Goal: Navigation & Orientation: Find specific page/section

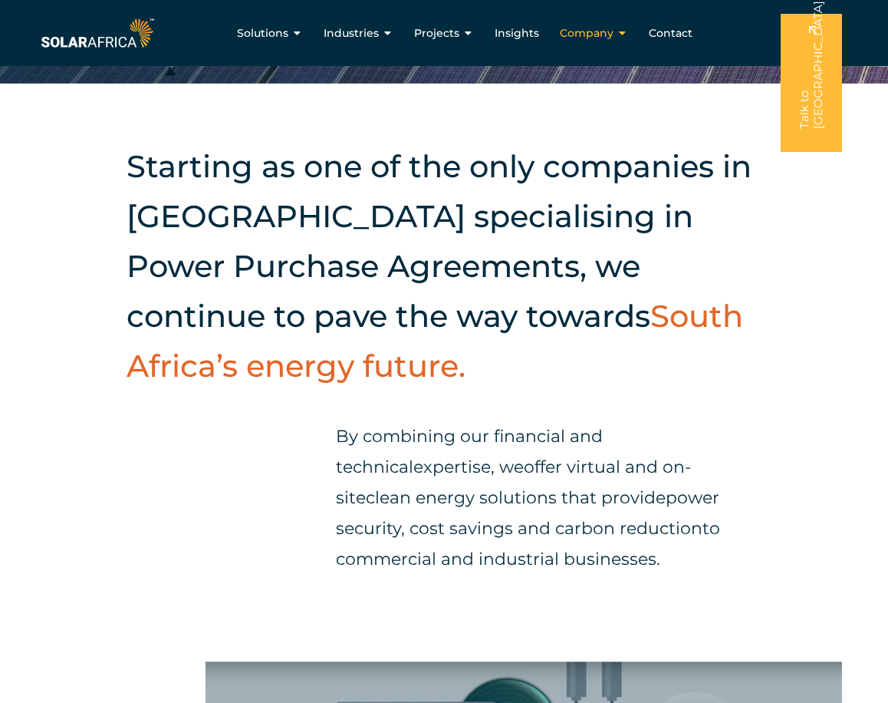
click at [597, 29] on span "Company" at bounding box center [587, 33] width 54 height 16
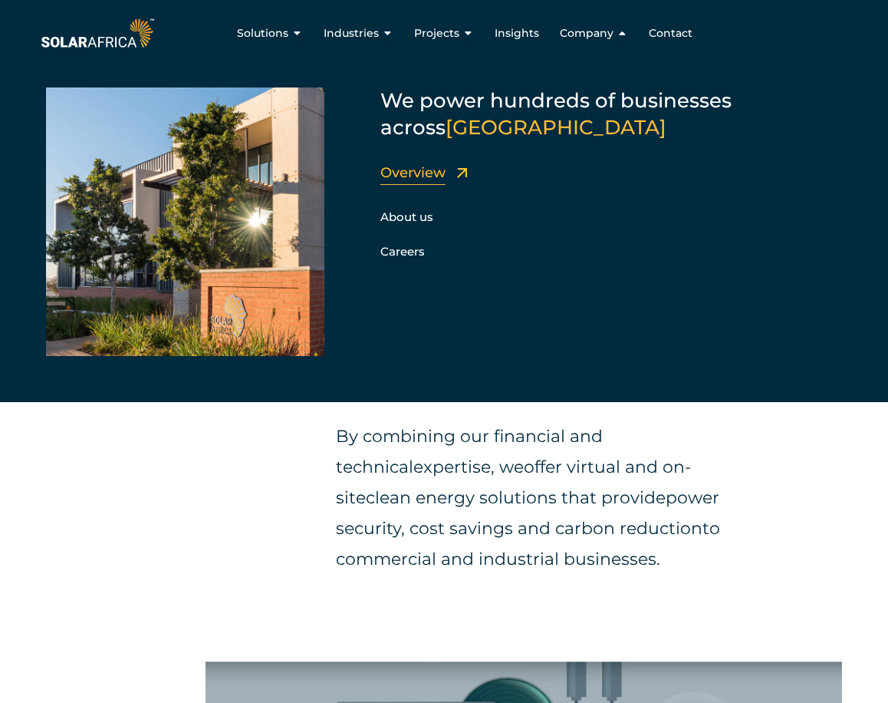
click at [420, 173] on link "Overview" at bounding box center [413, 172] width 65 height 17
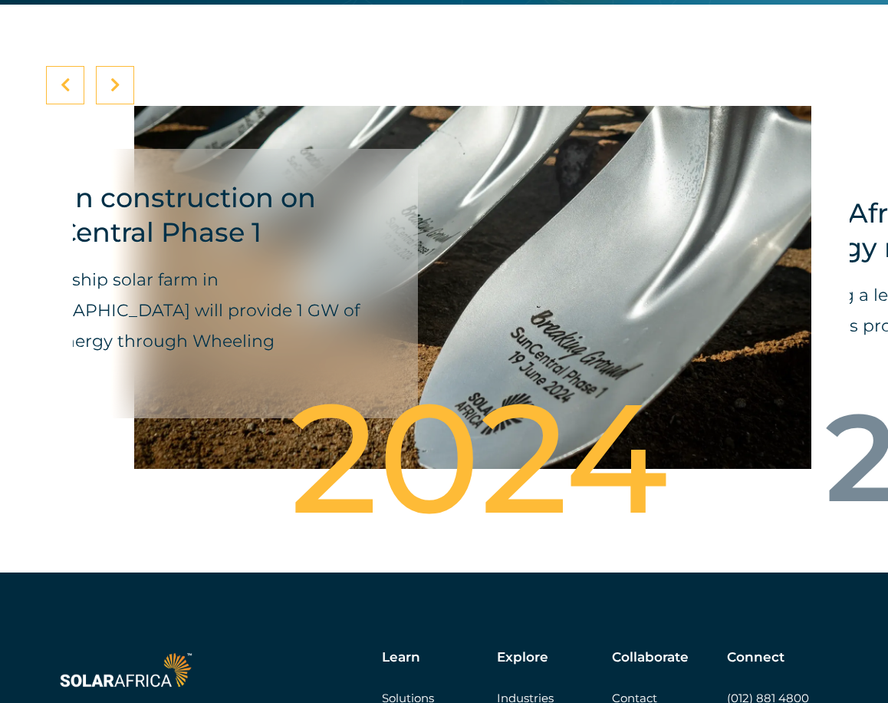
scroll to position [5572, 0]
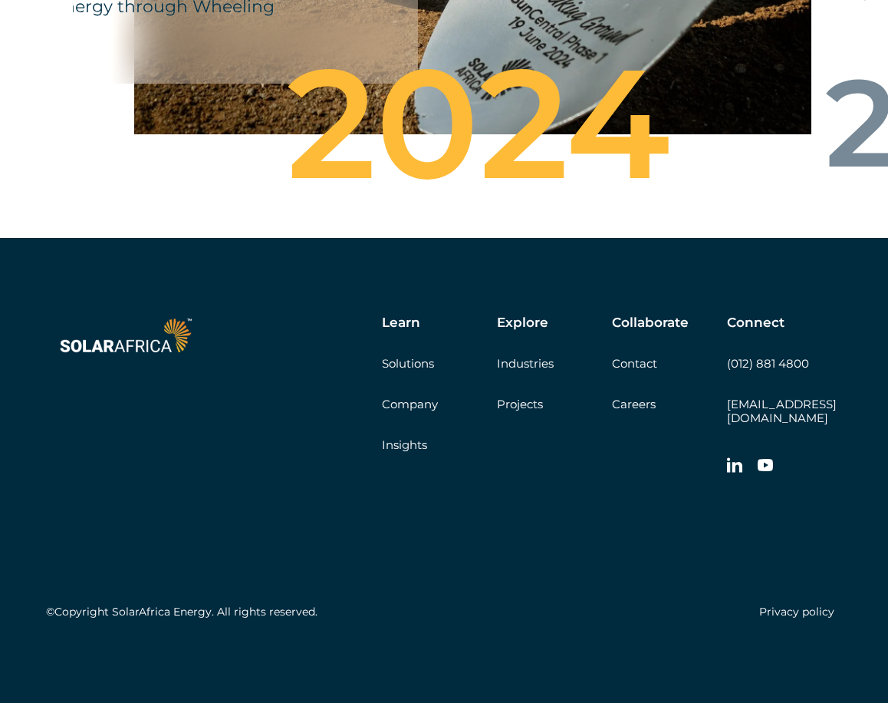
click at [787, 604] on div "Privacy policy" at bounding box center [643, 612] width 398 height 28
click at [787, 611] on link "Privacy policy" at bounding box center [796, 612] width 75 height 14
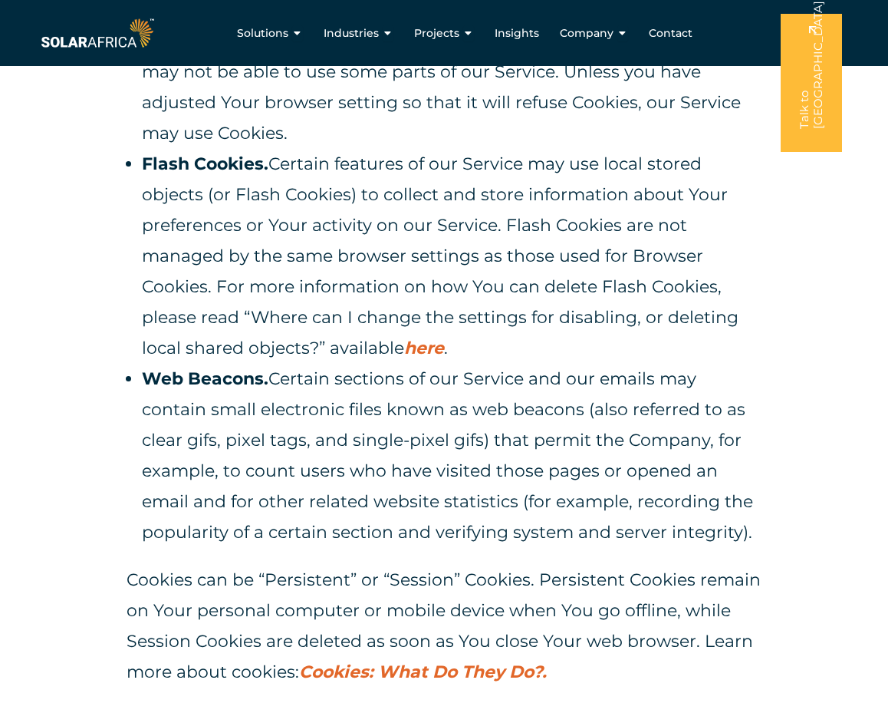
scroll to position [3452, 0]
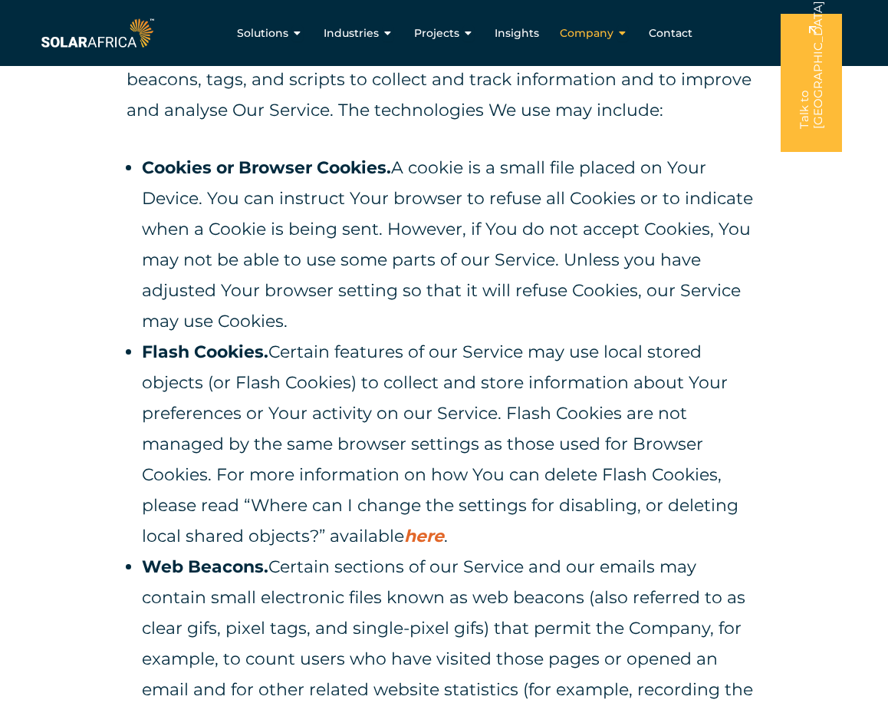
click at [618, 33] on icon "Menu" at bounding box center [623, 33] width 11 height 11
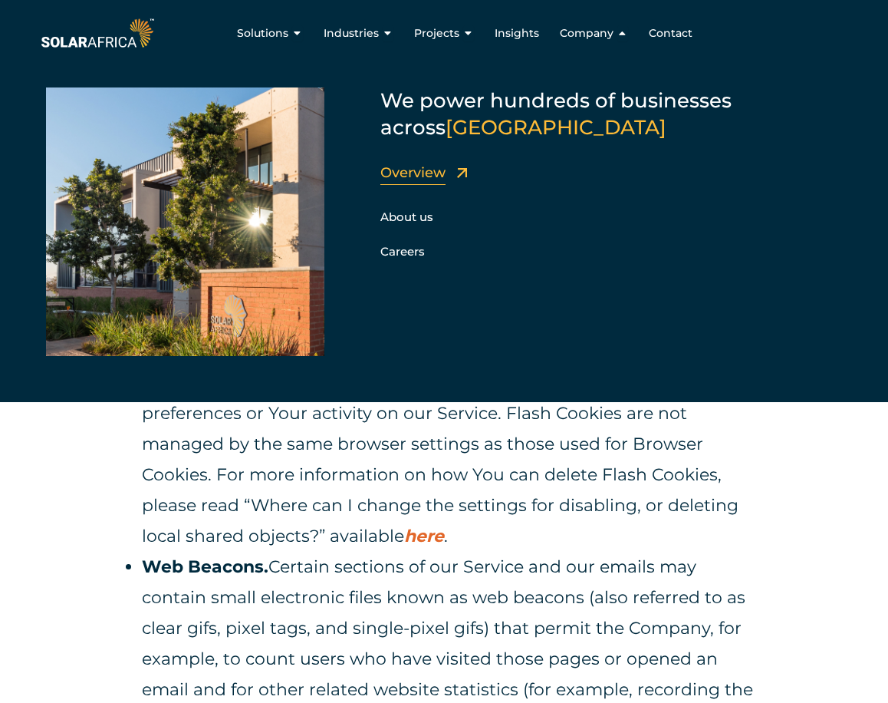
click at [418, 171] on link "Overview" at bounding box center [413, 172] width 65 height 17
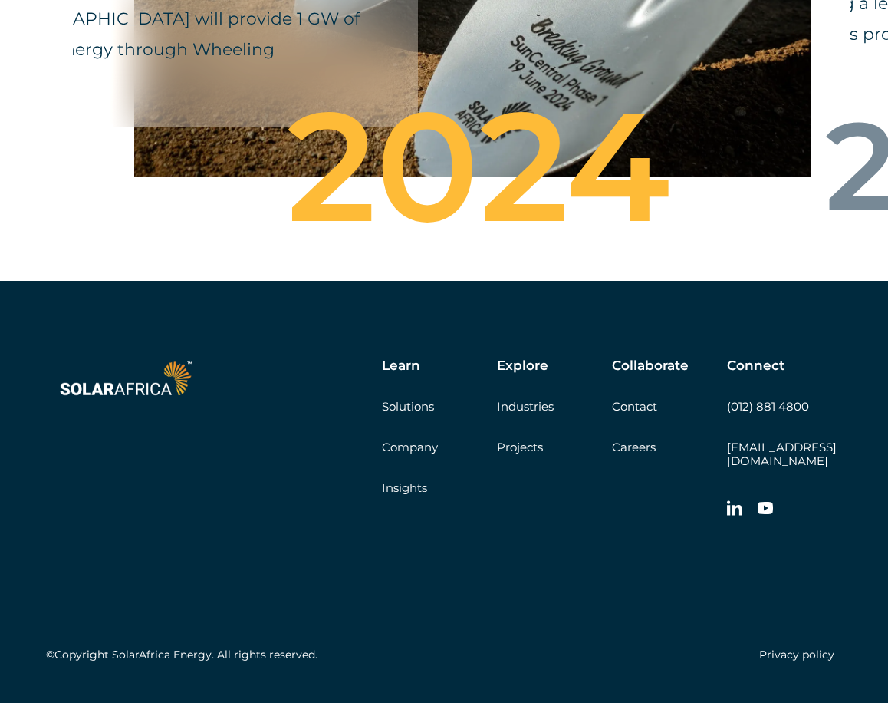
scroll to position [5572, 0]
